Goal: Task Accomplishment & Management: Use online tool/utility

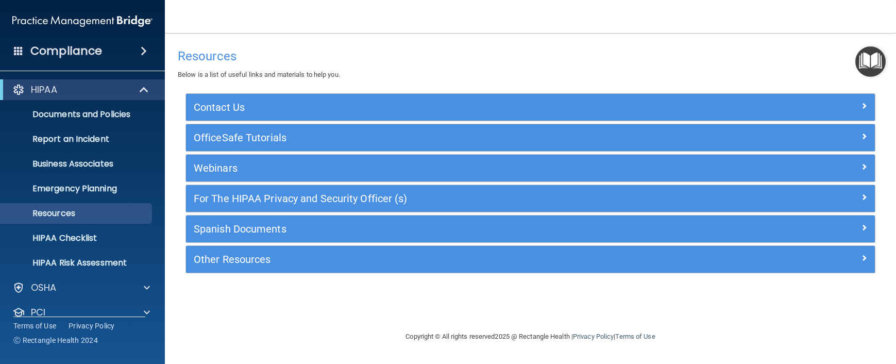
click at [417, 69] on div "Resources Below is a list of useful links and materials to help you." at bounding box center [530, 62] width 705 height 38
click at [144, 48] on span at bounding box center [144, 51] width 6 height 12
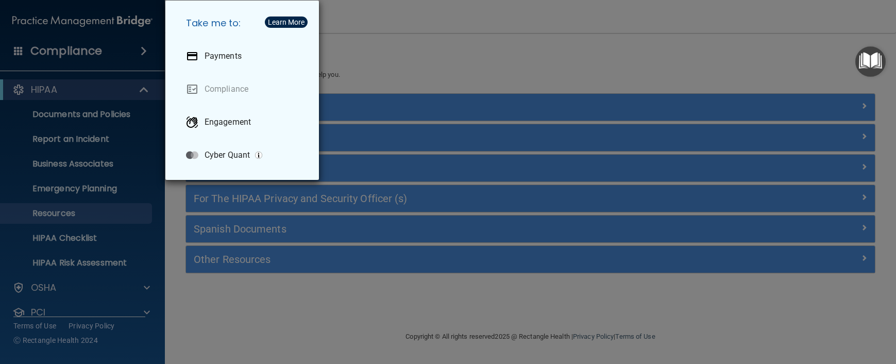
click at [421, 57] on div "Take me to: Payments Compliance Engagement Cyber Quant" at bounding box center [448, 182] width 896 height 364
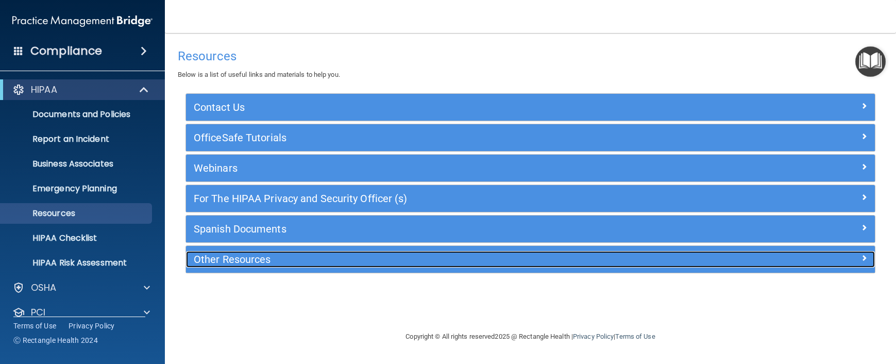
click at [222, 261] on h5 "Other Resources" at bounding box center [444, 258] width 501 height 11
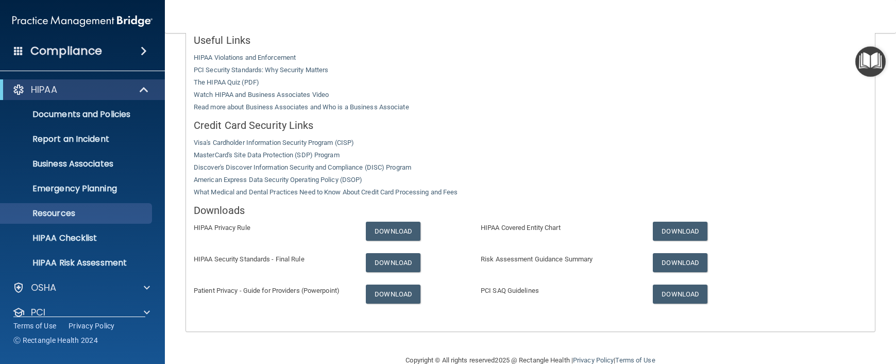
scroll to position [281, 0]
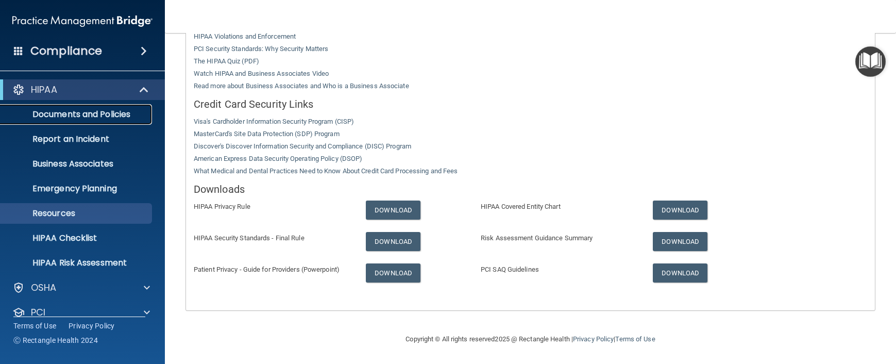
click at [103, 113] on p "Documents and Policies" at bounding box center [77, 114] width 141 height 10
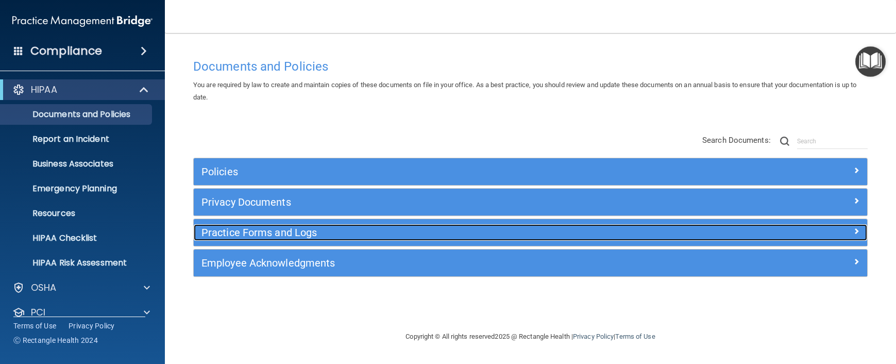
click at [272, 231] on h5 "Practice Forms and Logs" at bounding box center [445, 232] width 489 height 11
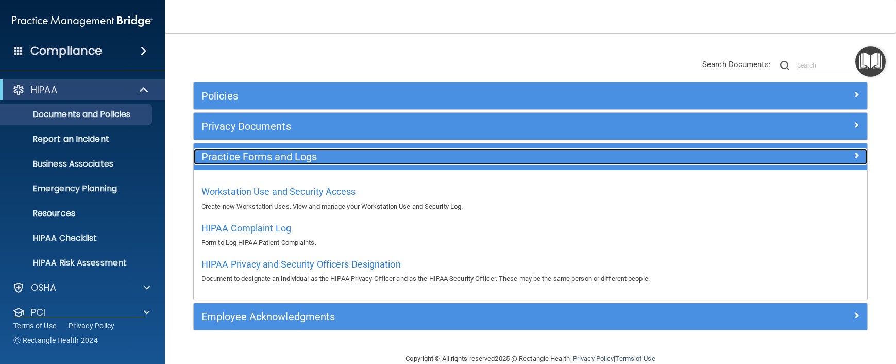
scroll to position [95, 0]
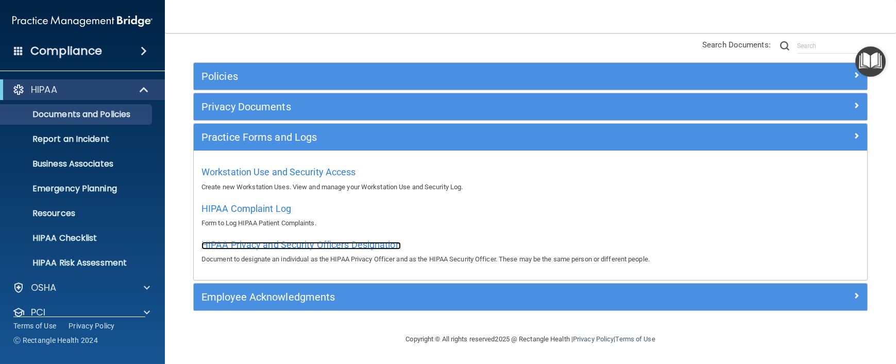
click at [321, 244] on span "HIPAA Privacy and Security Officers Designation" at bounding box center [300, 244] width 199 height 11
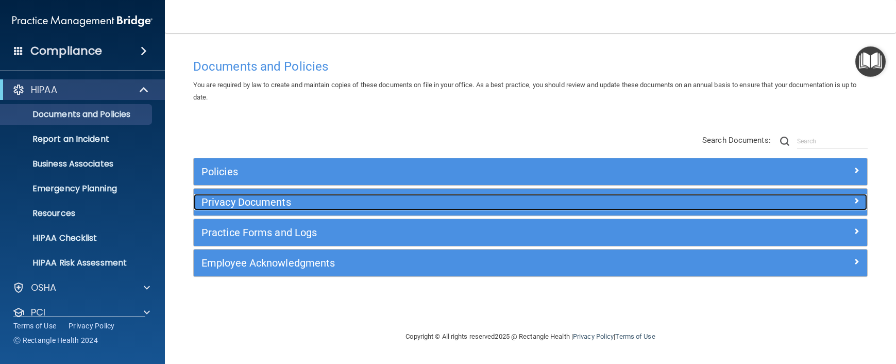
click at [265, 204] on h5 "Privacy Documents" at bounding box center [445, 201] width 489 height 11
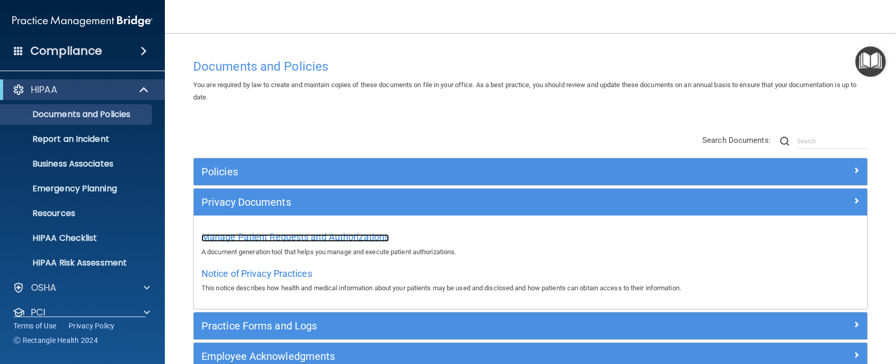
click at [284, 235] on span "Manage Patient Requests and Authorizations" at bounding box center [295, 236] width 188 height 11
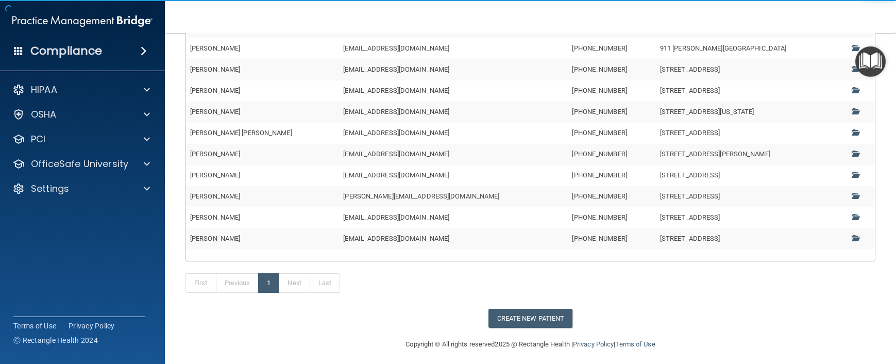
scroll to position [177, 0]
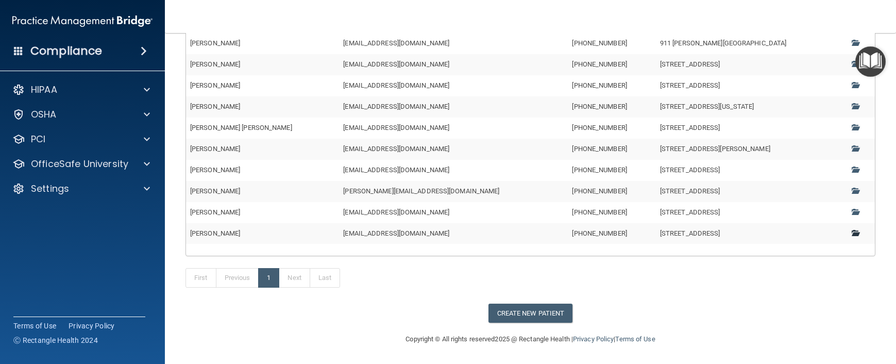
click at [851, 232] on span at bounding box center [854, 232] width 7 height 7
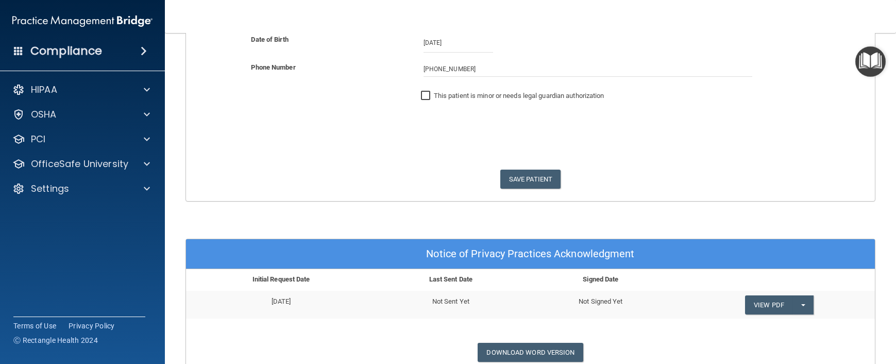
scroll to position [252, 0]
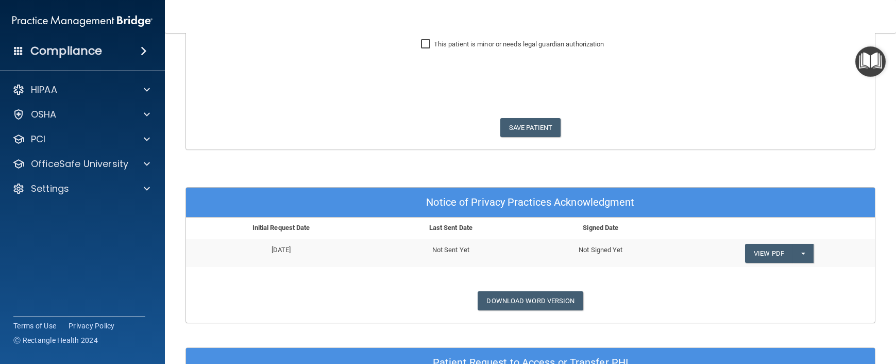
click at [607, 252] on td "Not Signed Yet" at bounding box center [600, 252] width 150 height 27
click at [801, 253] on span "button" at bounding box center [803, 253] width 4 height 2
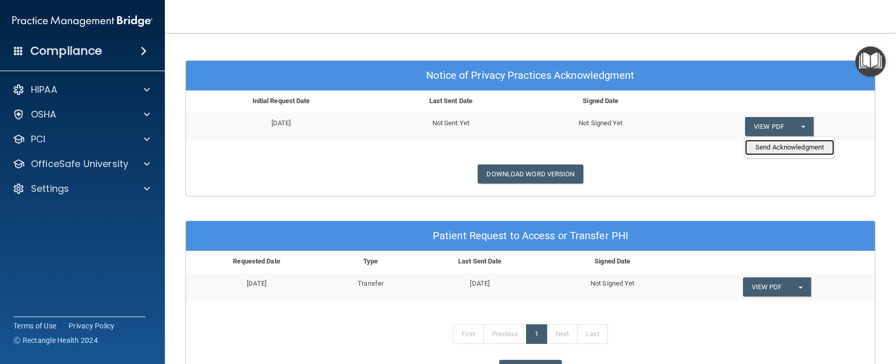
scroll to position [406, 0]
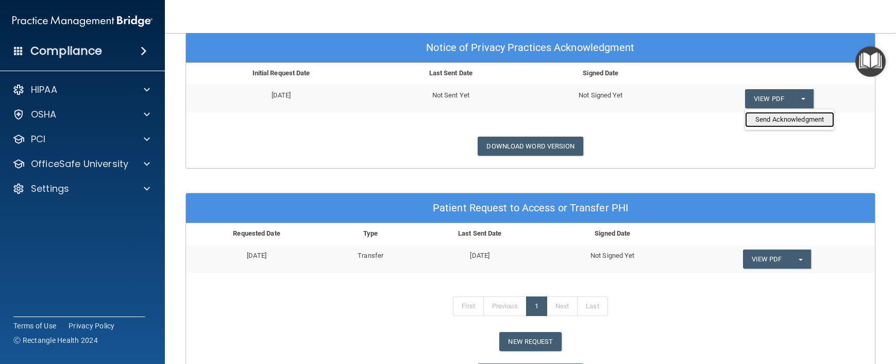
click at [768, 121] on link "Send Acknowledgment" at bounding box center [789, 119] width 89 height 15
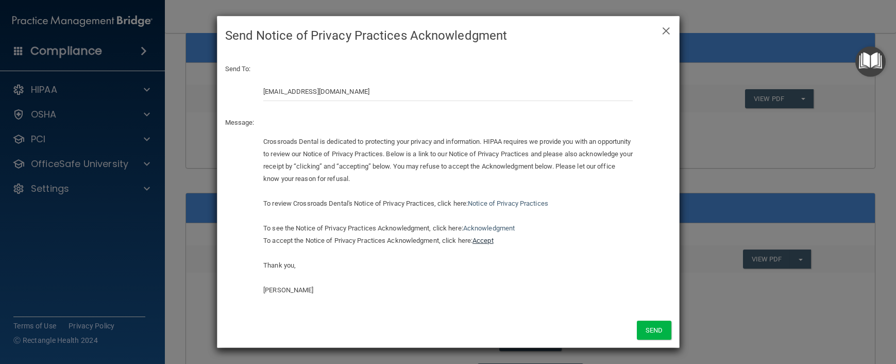
click at [487, 241] on link "Accept" at bounding box center [482, 240] width 21 height 8
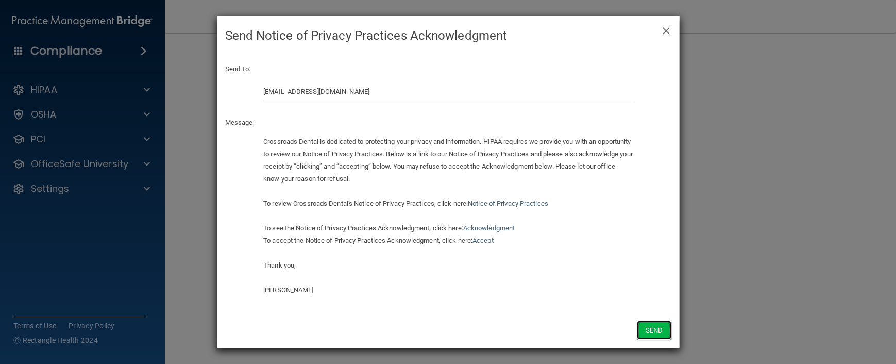
click at [651, 327] on button "Send" at bounding box center [654, 329] width 34 height 19
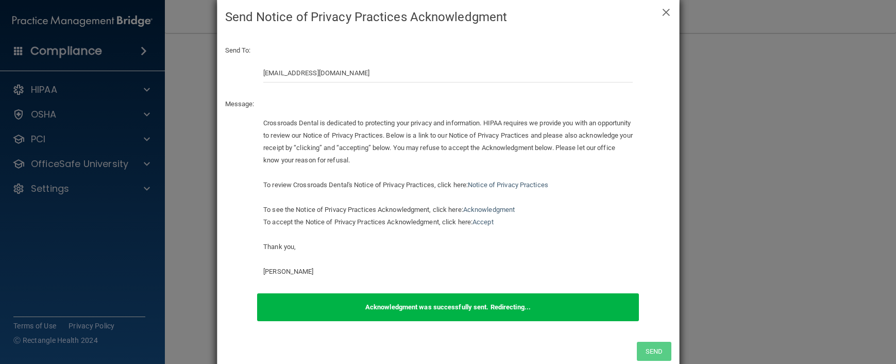
scroll to position [40, 0]
